Goal: Check status

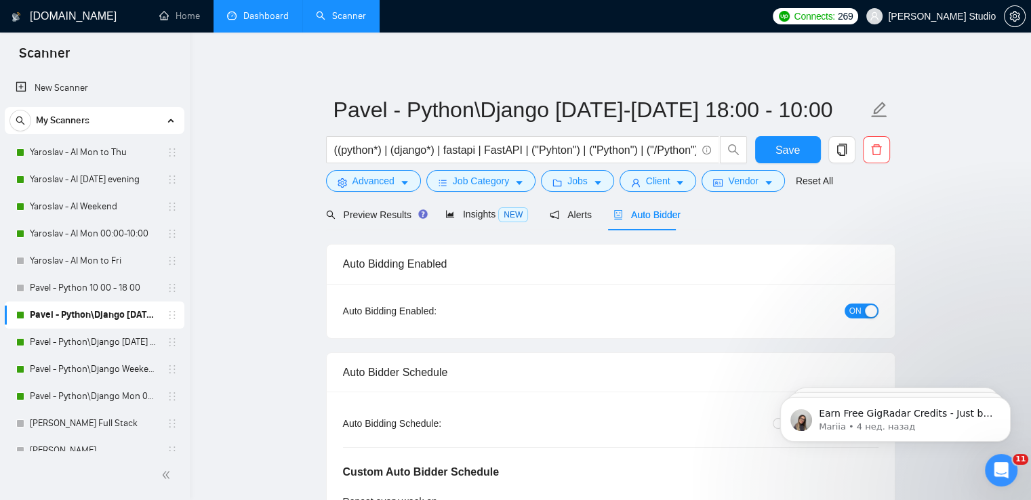
click at [268, 14] on link "Dashboard" at bounding box center [258, 16] width 62 height 12
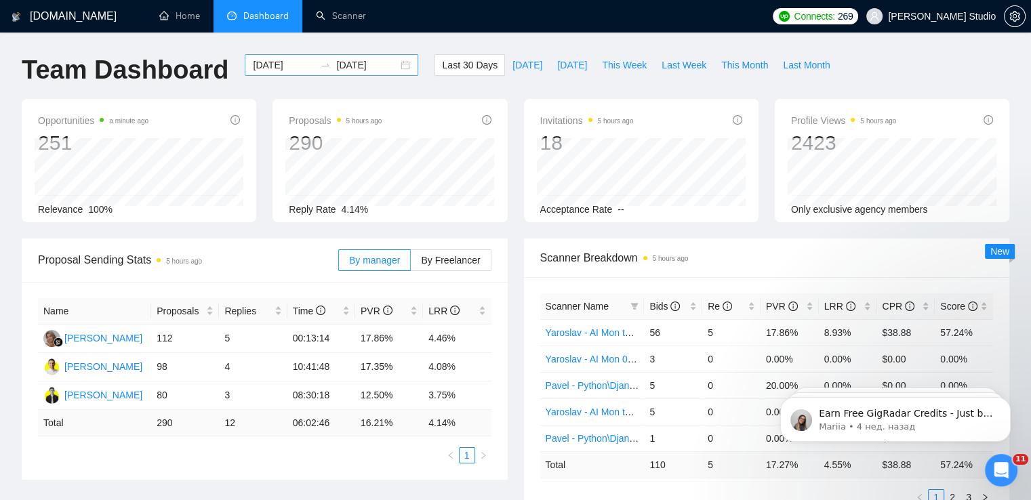
click at [397, 68] on div "[DATE] [DATE]" at bounding box center [331, 65] width 173 height 22
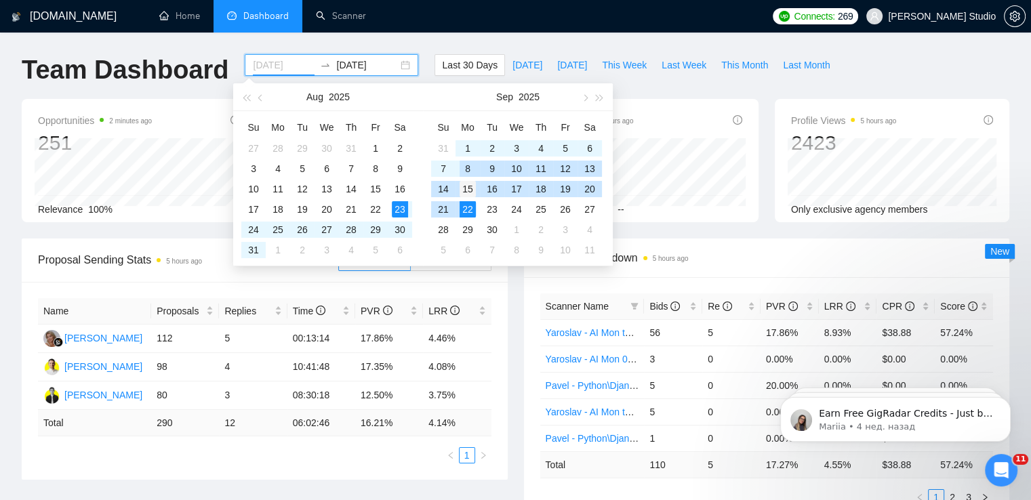
type input "[DATE]"
click at [465, 188] on div "15" at bounding box center [467, 189] width 16 height 16
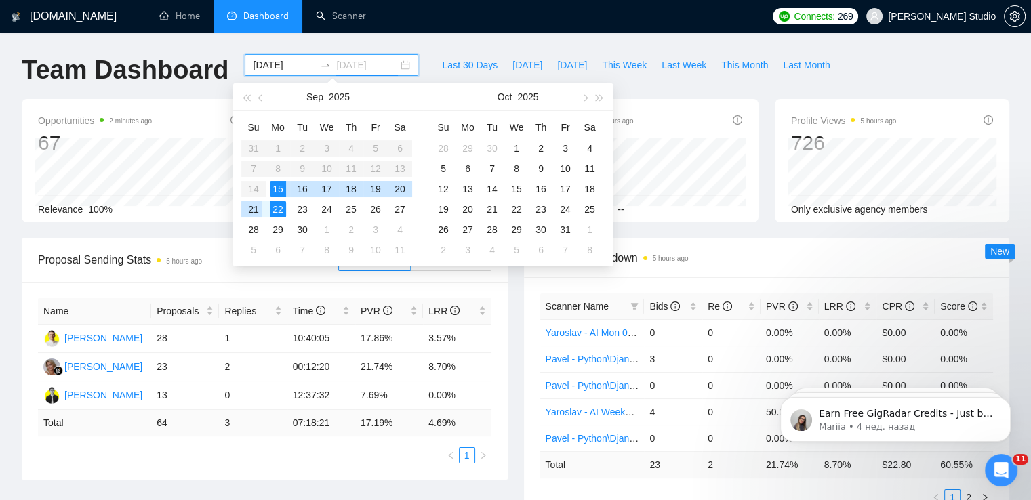
type input "[DATE]"
click at [253, 207] on div "21" at bounding box center [253, 209] width 16 height 16
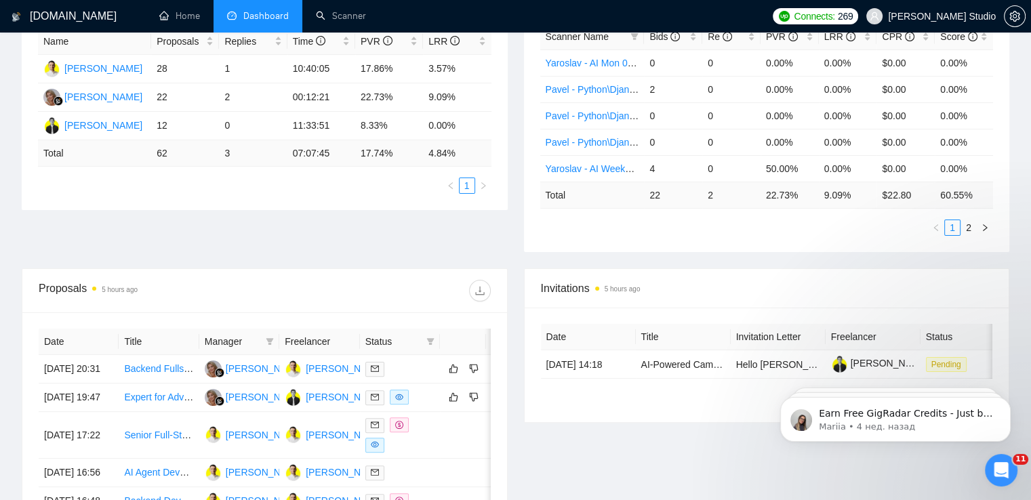
scroll to position [203, 0]
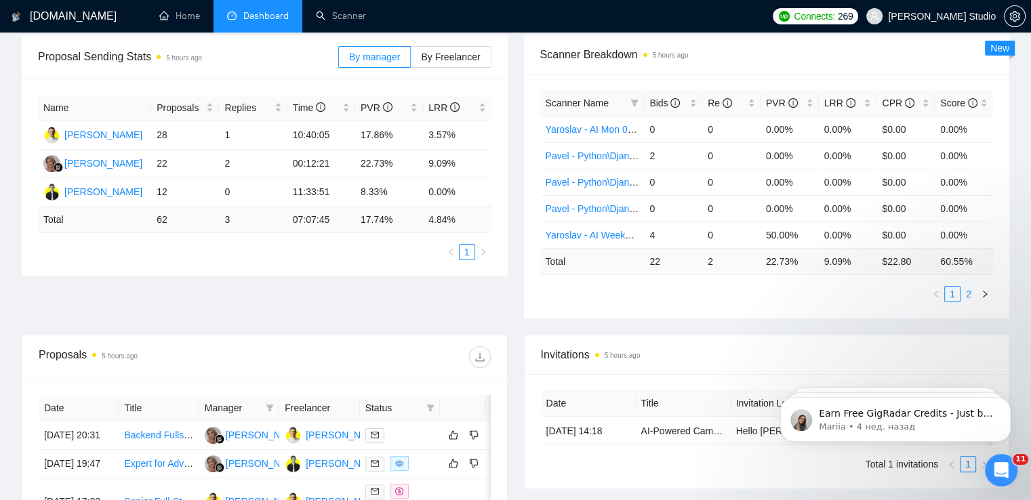
click at [969, 290] on link "2" at bounding box center [968, 294] width 15 height 15
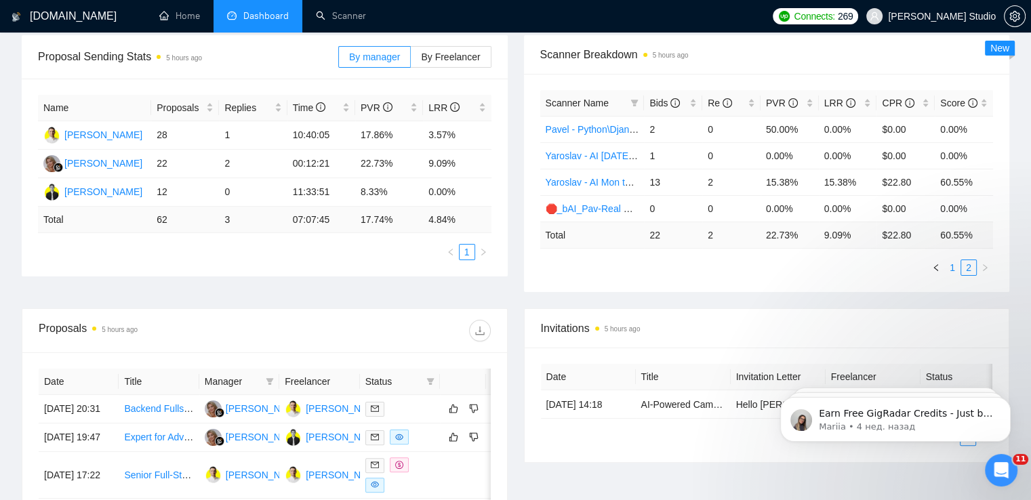
click at [951, 271] on link "1" at bounding box center [952, 267] width 15 height 15
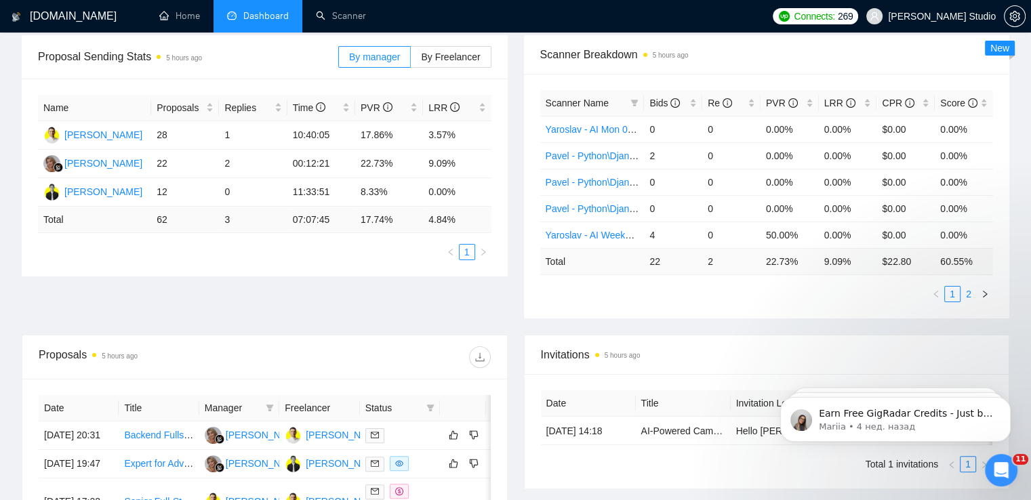
click at [970, 293] on link "2" at bounding box center [968, 294] width 15 height 15
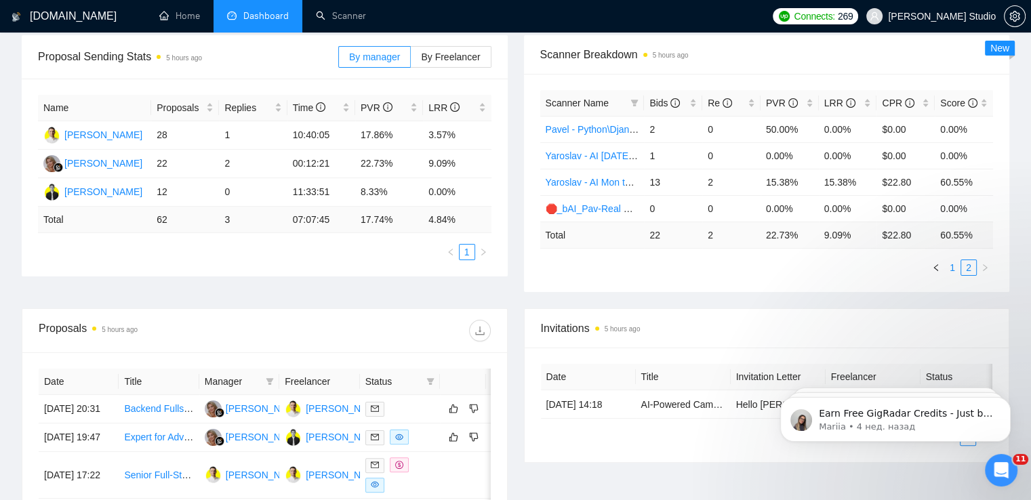
click at [952, 268] on link "1" at bounding box center [952, 267] width 15 height 15
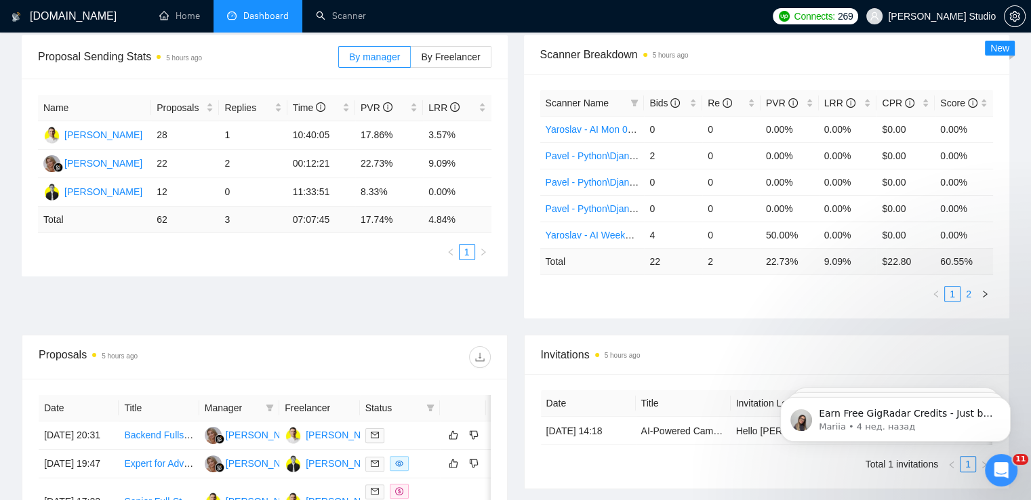
click at [968, 295] on link "2" at bounding box center [968, 294] width 15 height 15
